Goal: Communication & Community: Connect with others

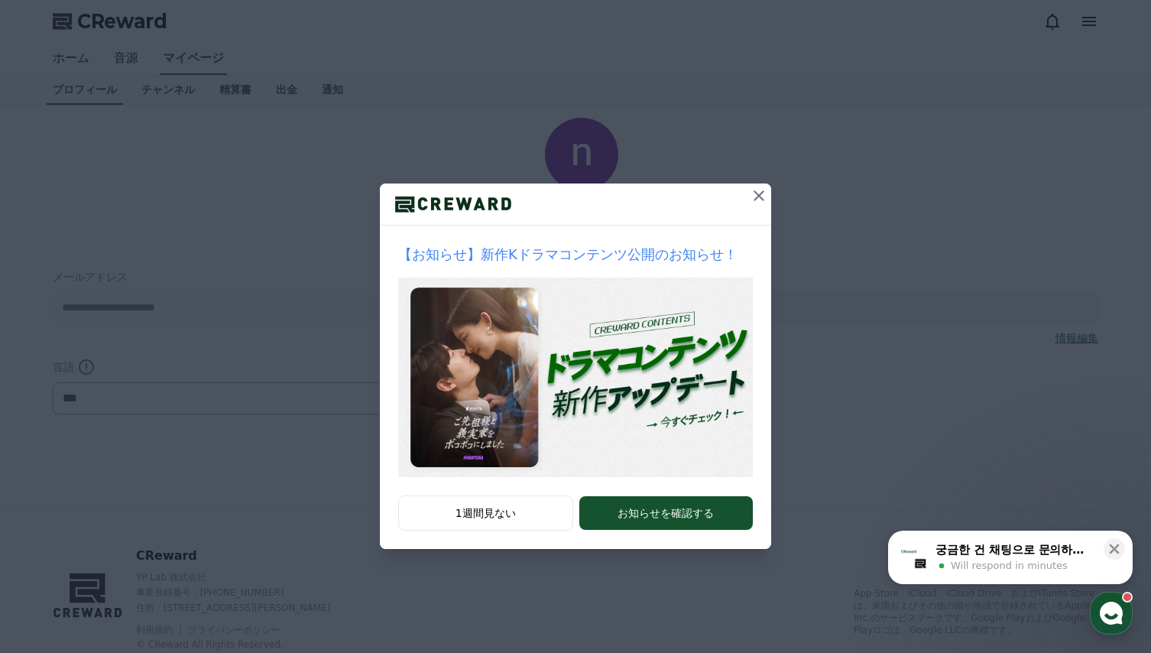
click at [760, 193] on icon at bounding box center [759, 196] width 18 height 18
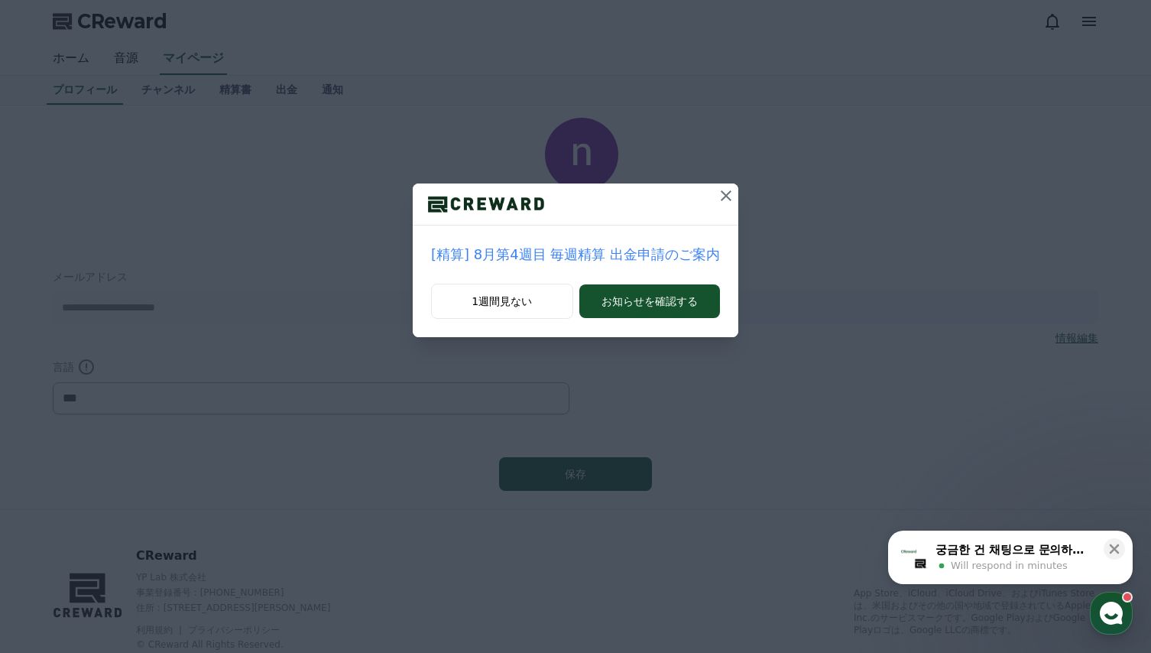
click at [720, 198] on icon at bounding box center [726, 196] width 18 height 18
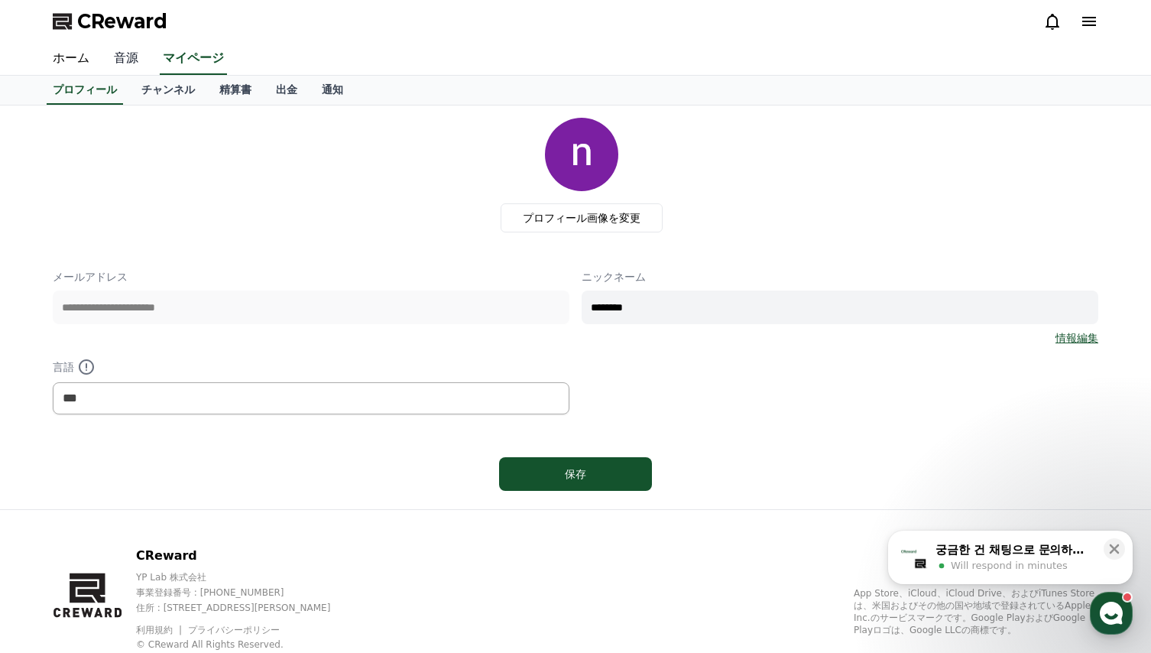
click at [130, 63] on link "音源" at bounding box center [126, 59] width 49 height 32
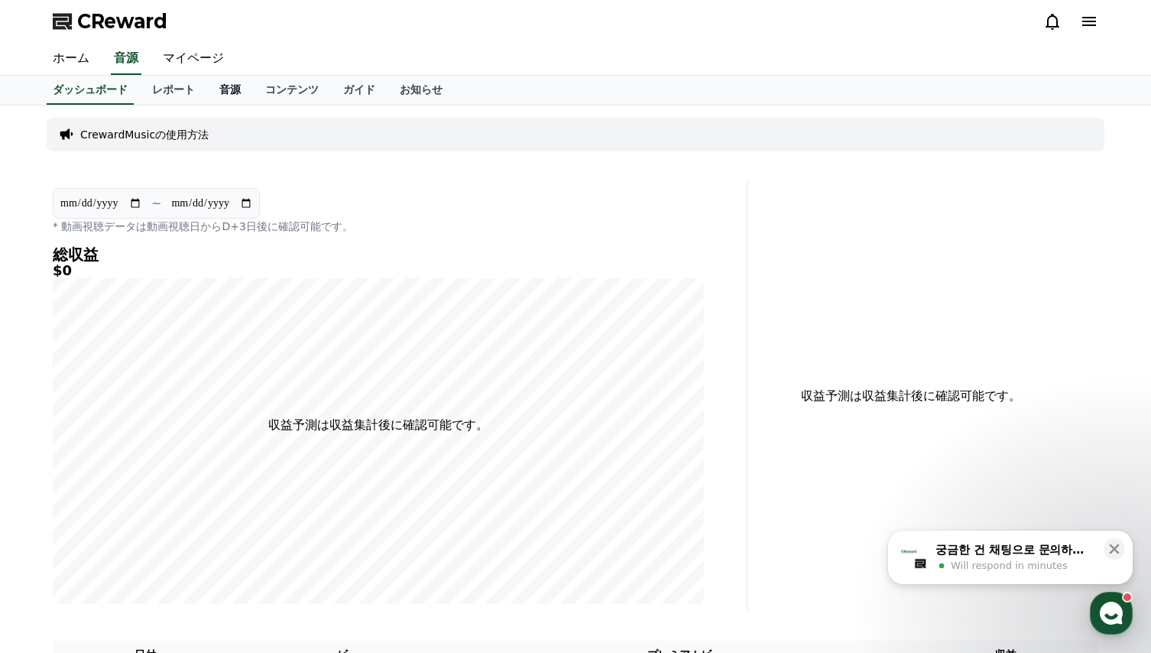
click at [207, 93] on link "音源" at bounding box center [230, 90] width 46 height 29
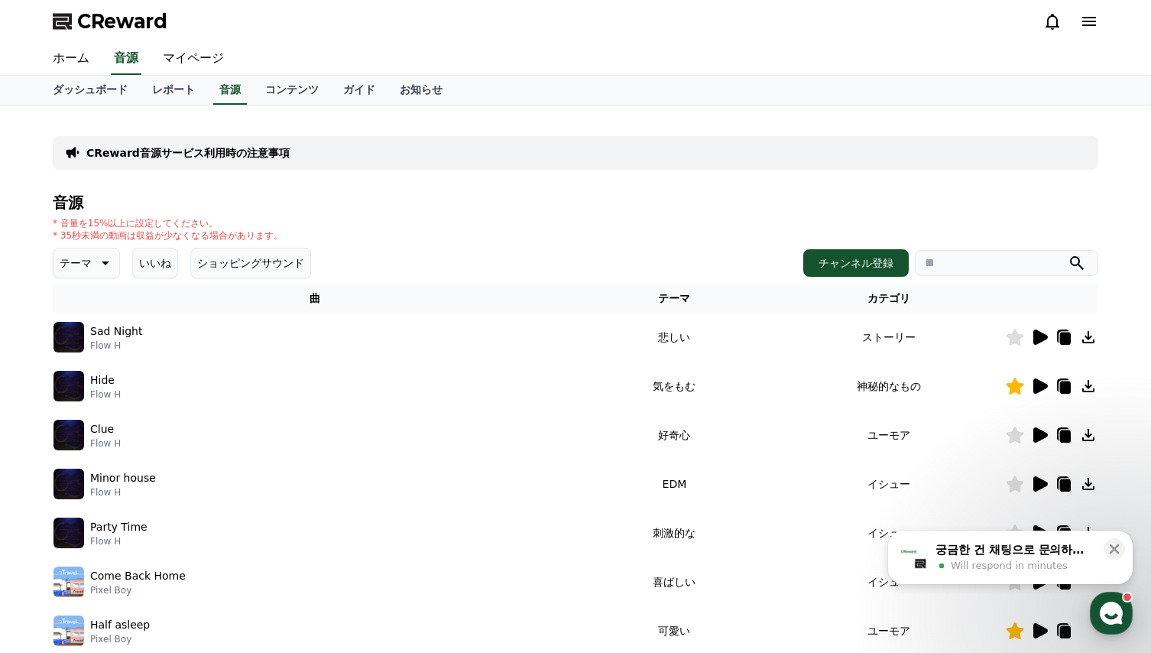
click at [143, 258] on button "いいね" at bounding box center [155, 263] width 46 height 31
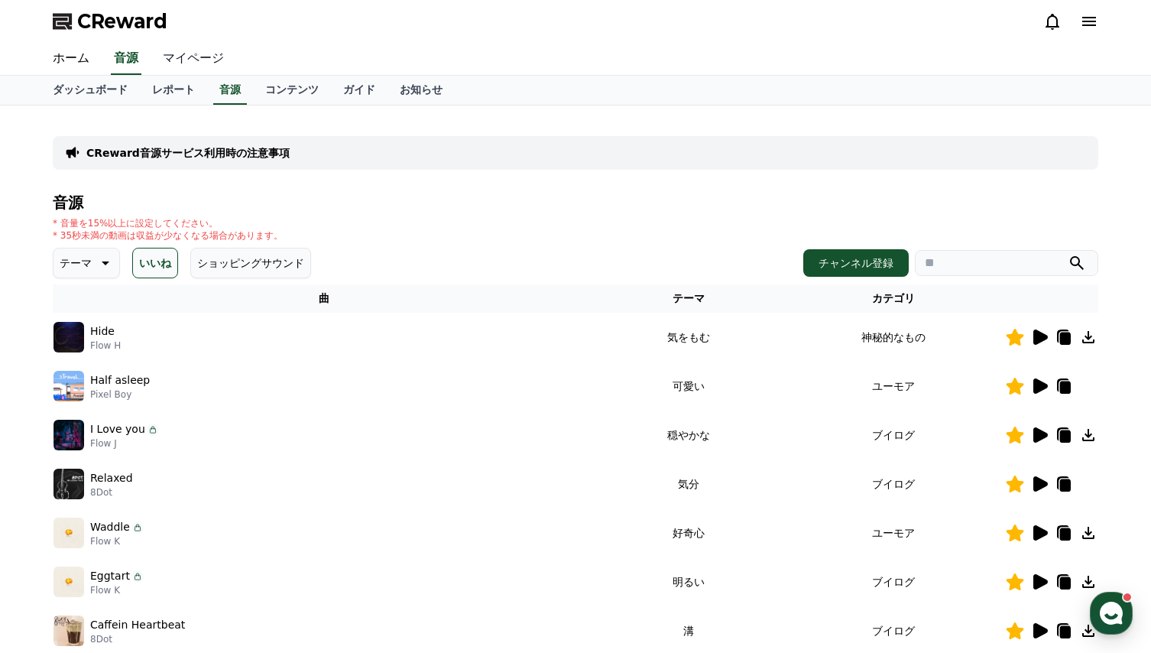
click at [174, 59] on link "マイページ" at bounding box center [194, 59] width 86 height 32
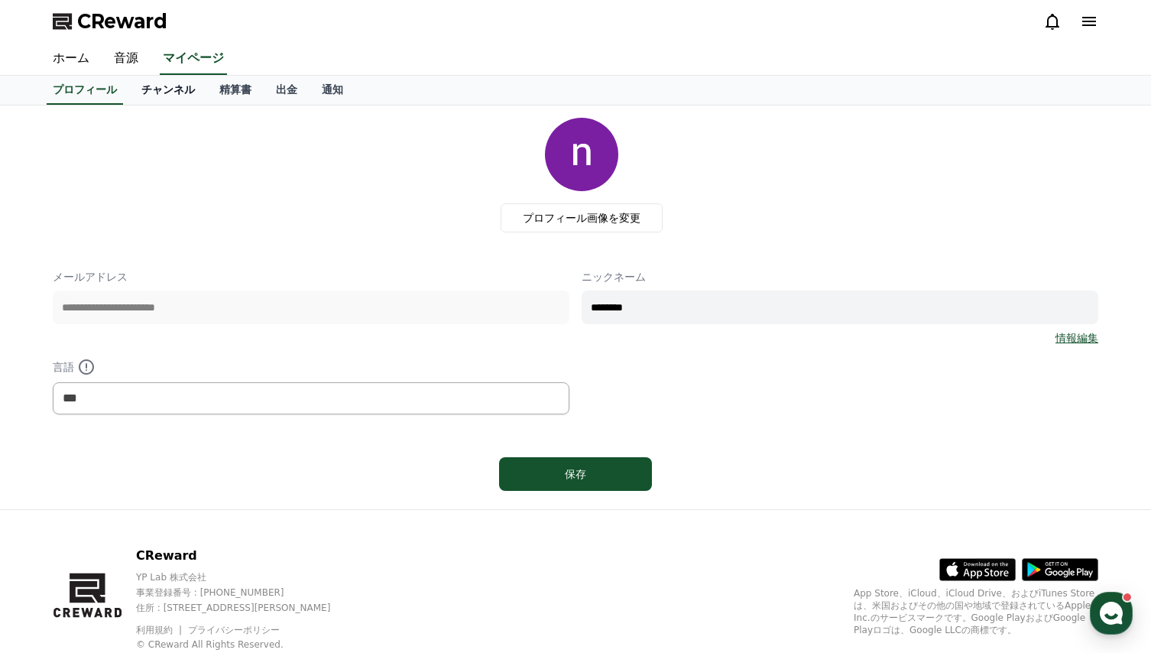
click at [134, 87] on link "チャンネル" at bounding box center [168, 90] width 78 height 29
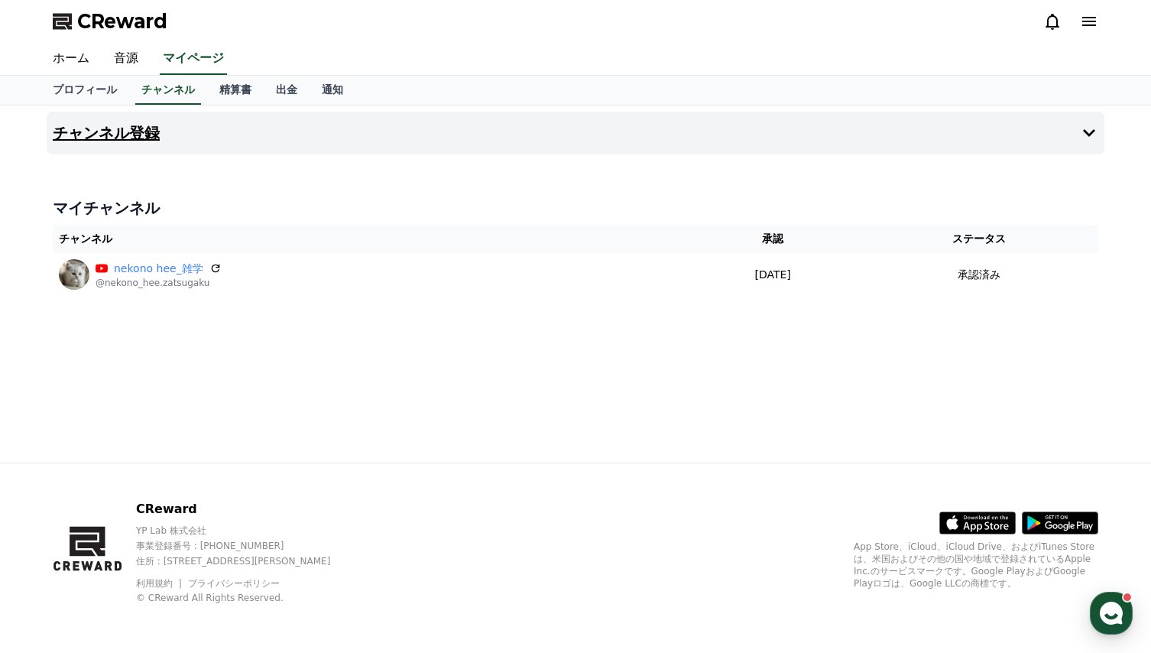
click at [574, 146] on button "チャンネル登録" at bounding box center [576, 133] width 1058 height 43
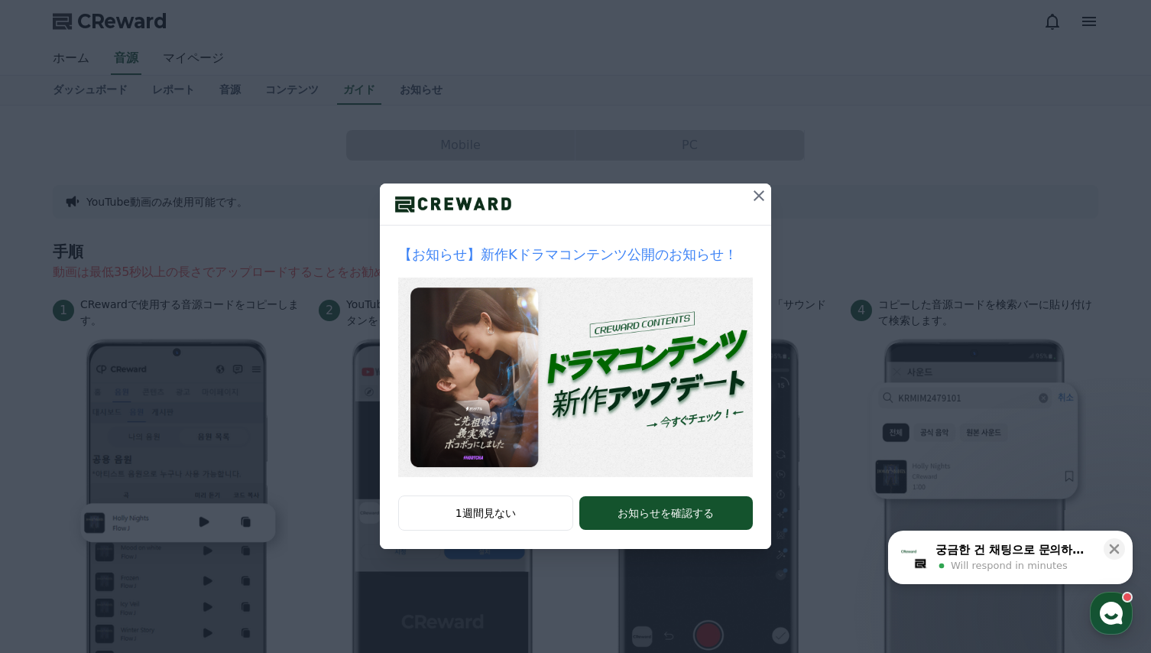
click at [764, 196] on icon at bounding box center [759, 196] width 18 height 18
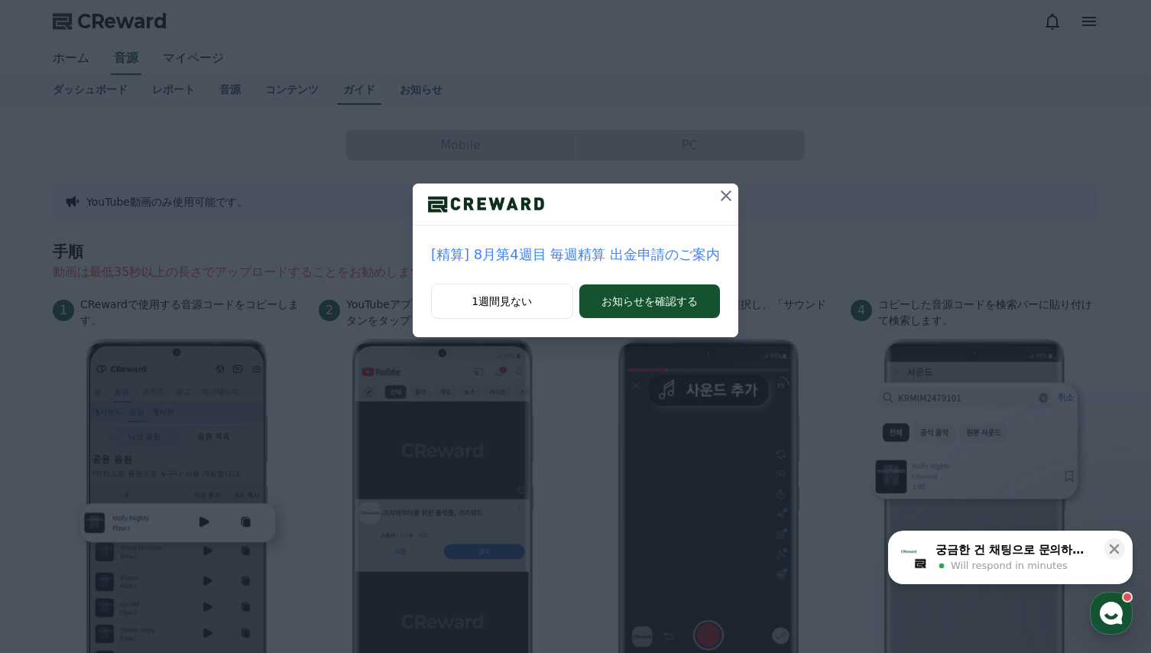
click at [723, 197] on icon at bounding box center [726, 196] width 18 height 18
